Goal: Task Accomplishment & Management: Use online tool/utility

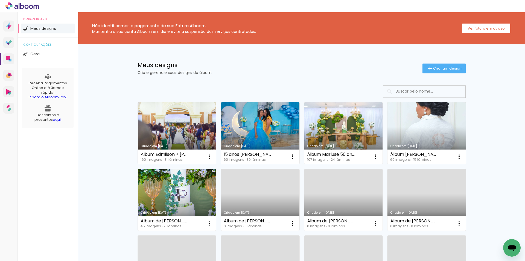
click at [183, 126] on link "Criado em [DATE]" at bounding box center [177, 133] width 79 height 62
